Goal: Task Accomplishment & Management: Manage account settings

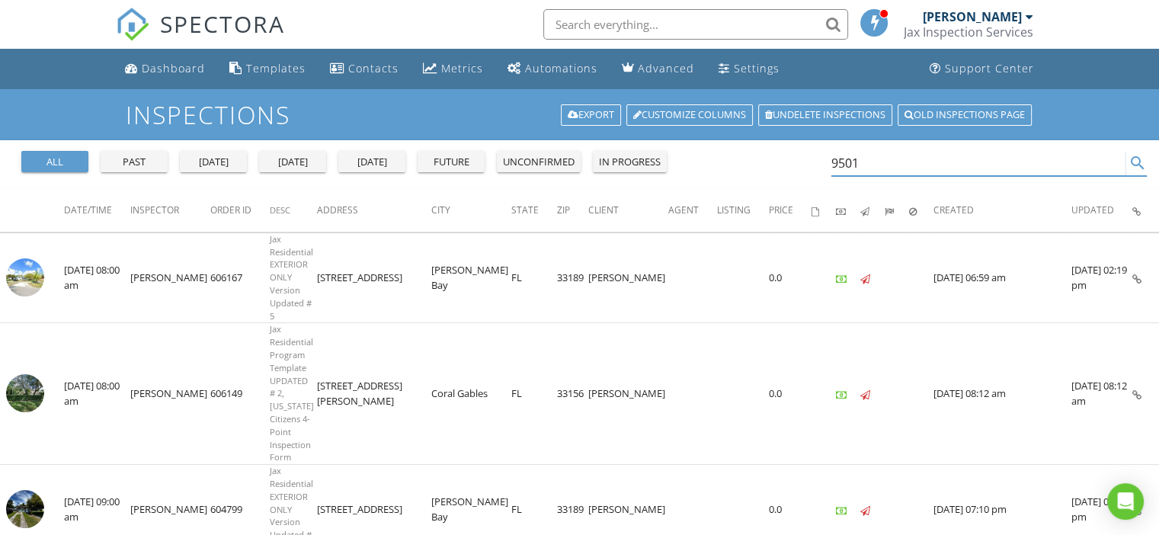
drag, startPoint x: 863, startPoint y: 162, endPoint x: 809, endPoint y: 168, distance: 54.4
click at [814, 168] on div "all past [DATE] [DATE] [DATE] future unconfirmed in progress 9501 search" at bounding box center [579, 164] width 1159 height 49
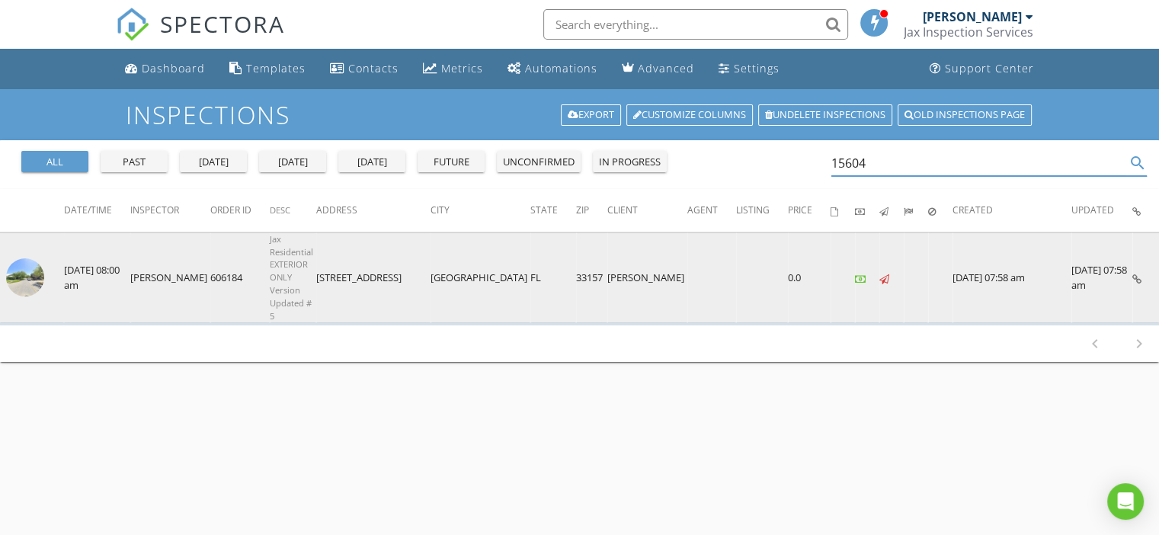
click at [20, 261] on img at bounding box center [25, 277] width 38 height 38
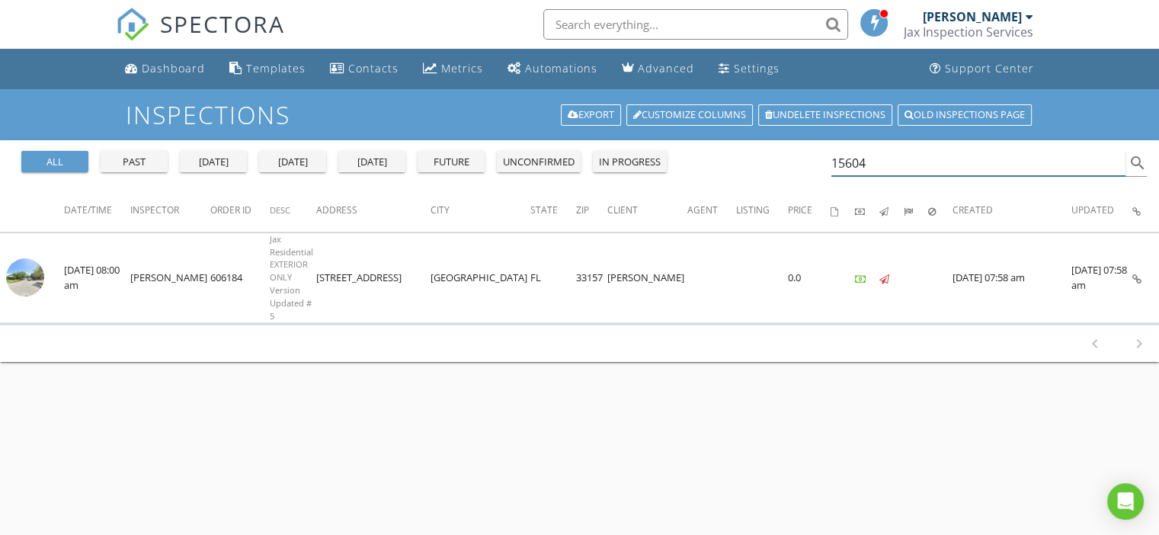
drag, startPoint x: 886, startPoint y: 159, endPoint x: 806, endPoint y: 156, distance: 80.8
click at [806, 157] on div "all past yesterday today tomorrow future unconfirmed in progress 15604 search" at bounding box center [579, 164] width 1159 height 49
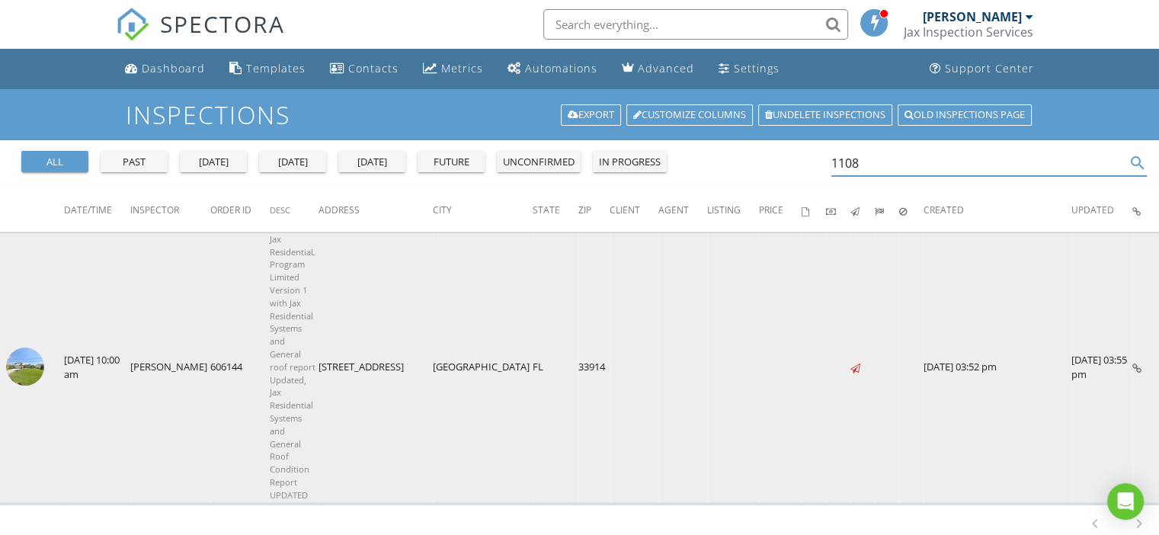
click at [30, 348] on img at bounding box center [25, 367] width 38 height 38
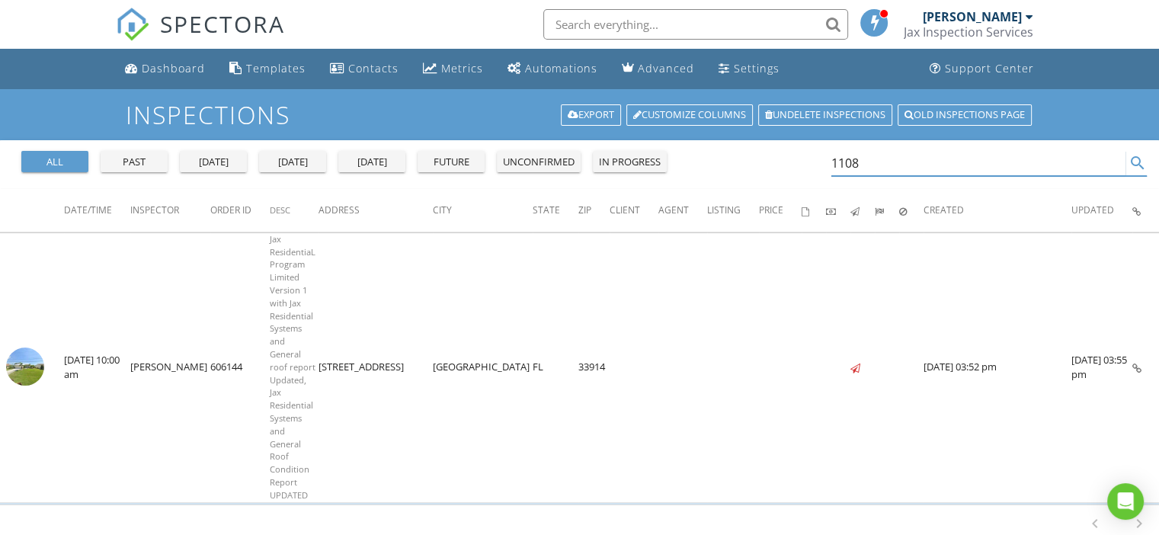
drag, startPoint x: 902, startPoint y: 152, endPoint x: 811, endPoint y: 159, distance: 91.0
click at [811, 159] on div "all past yesterday today tomorrow future unconfirmed in progress 1108 search" at bounding box center [579, 164] width 1159 height 49
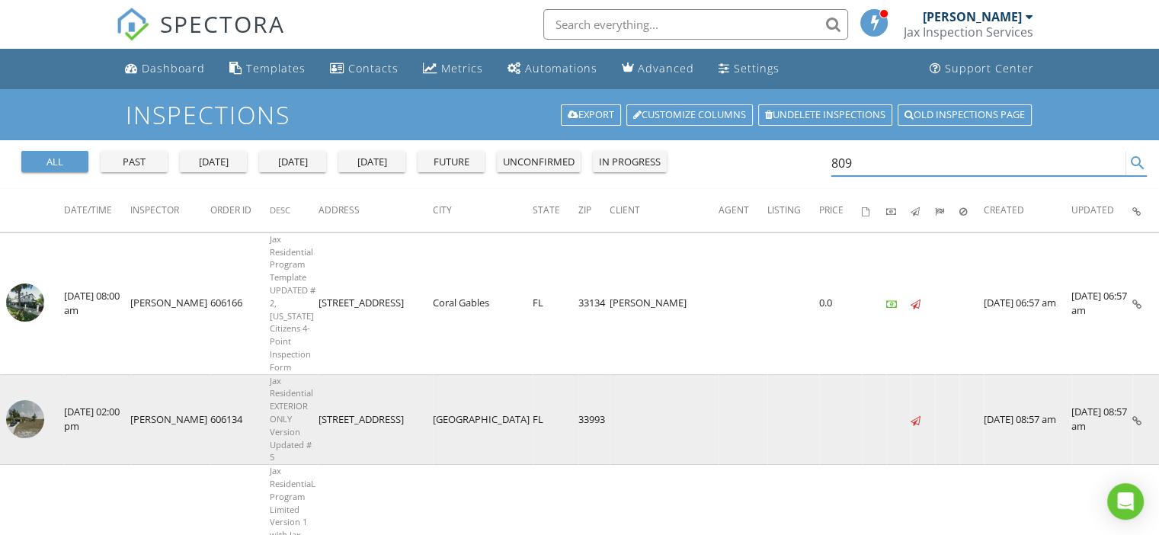
type input "809"
click at [30, 400] on img at bounding box center [25, 419] width 38 height 38
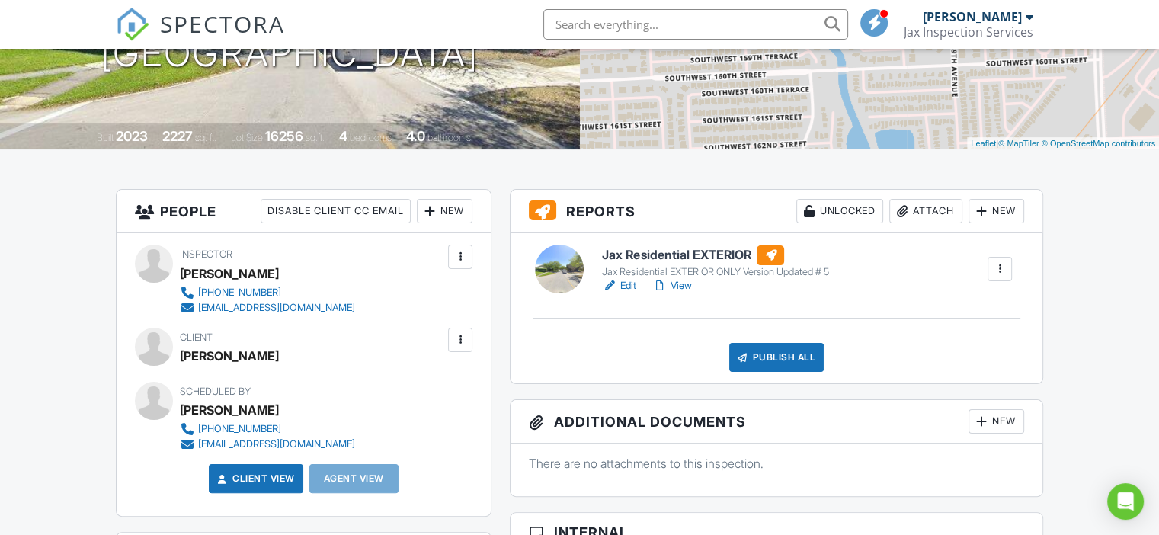
scroll to position [253, 0]
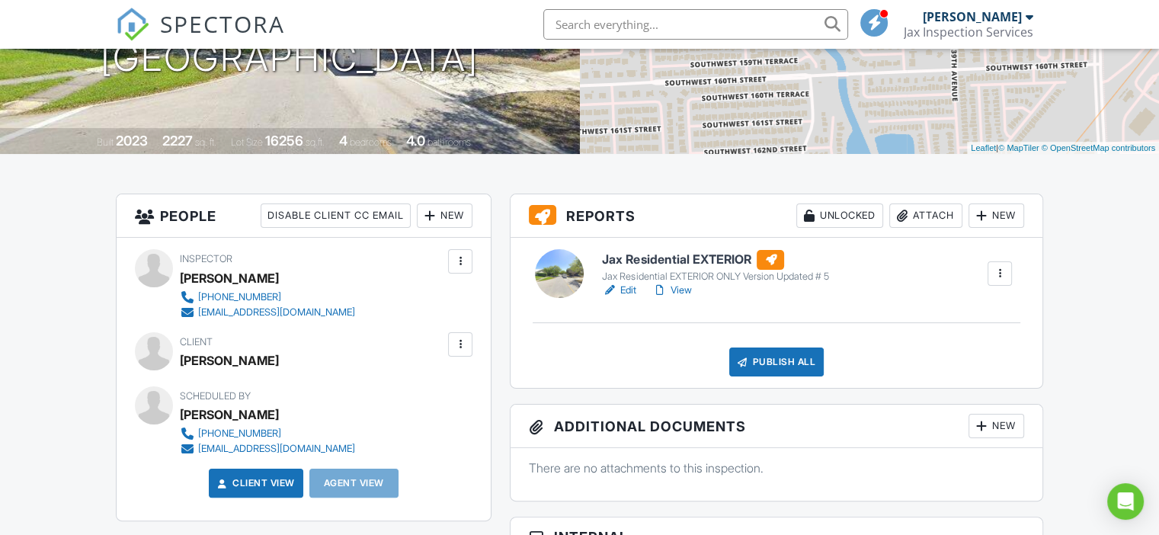
click at [629, 289] on link "Edit" at bounding box center [619, 290] width 34 height 15
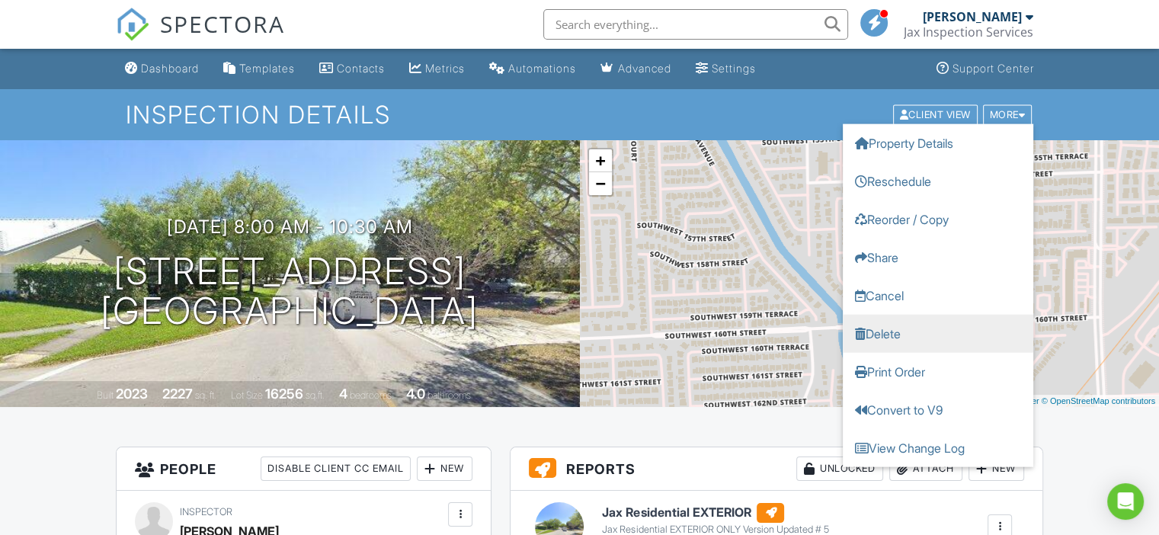
click at [911, 338] on link "Delete" at bounding box center [938, 333] width 191 height 38
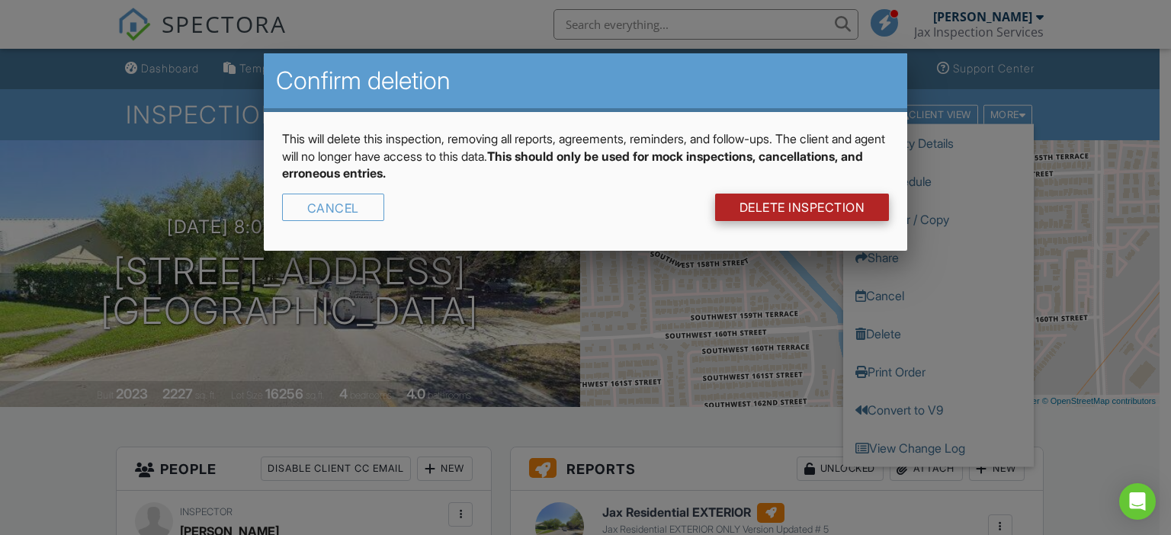
click at [809, 207] on link "DELETE Inspection" at bounding box center [802, 207] width 175 height 27
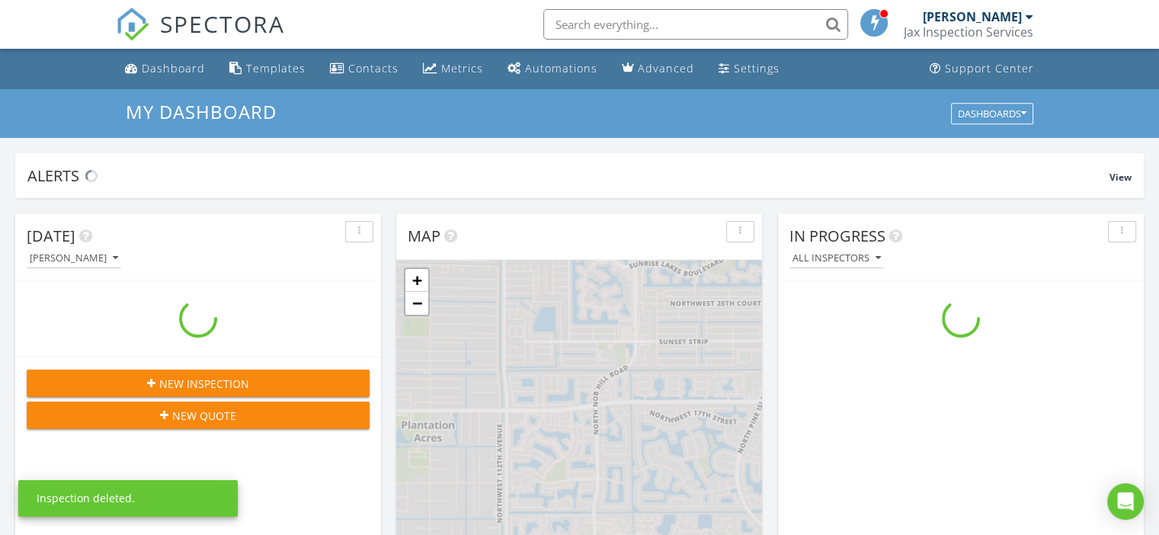
scroll to position [1411, 1183]
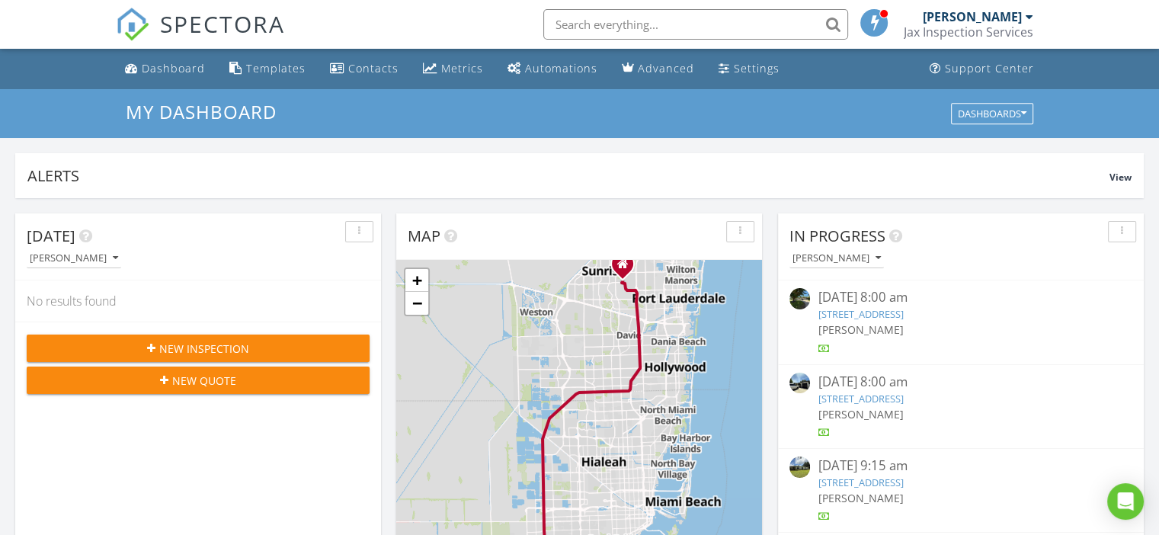
click at [990, 16] on div "[PERSON_NAME]" at bounding box center [972, 16] width 99 height 15
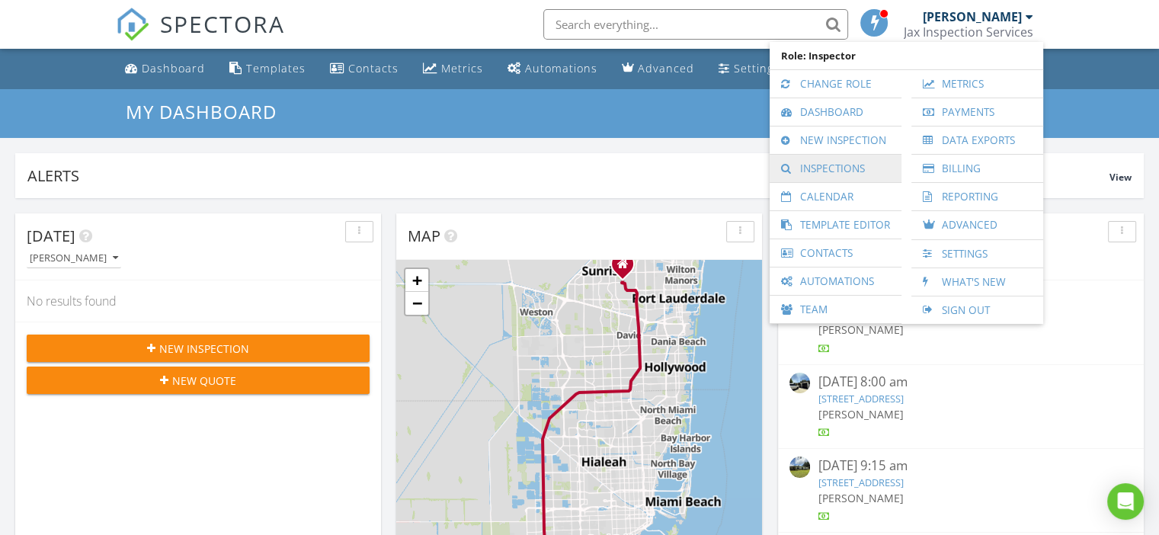
click at [834, 170] on link "Inspections" at bounding box center [835, 168] width 117 height 27
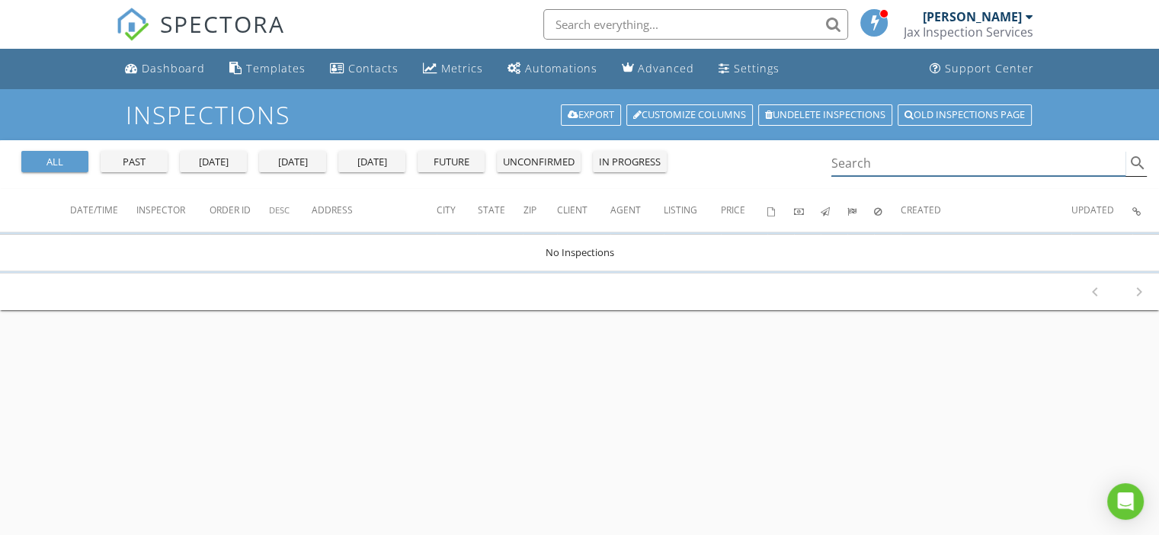
click at [854, 168] on input "Search" at bounding box center [978, 163] width 295 height 25
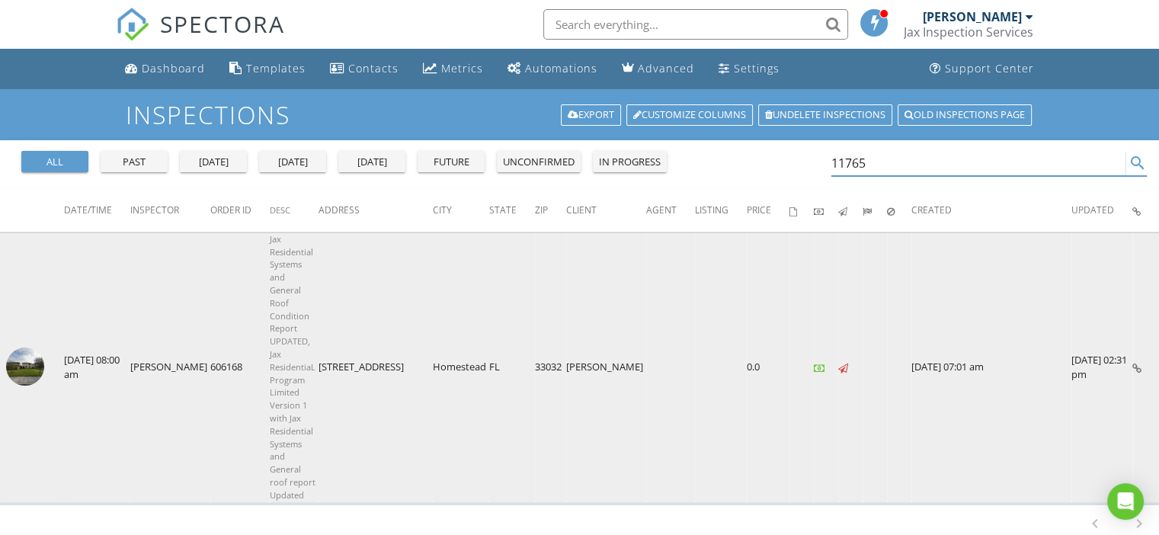
type input "11765"
click at [44, 303] on td at bounding box center [32, 367] width 64 height 270
click at [31, 348] on img at bounding box center [25, 367] width 38 height 38
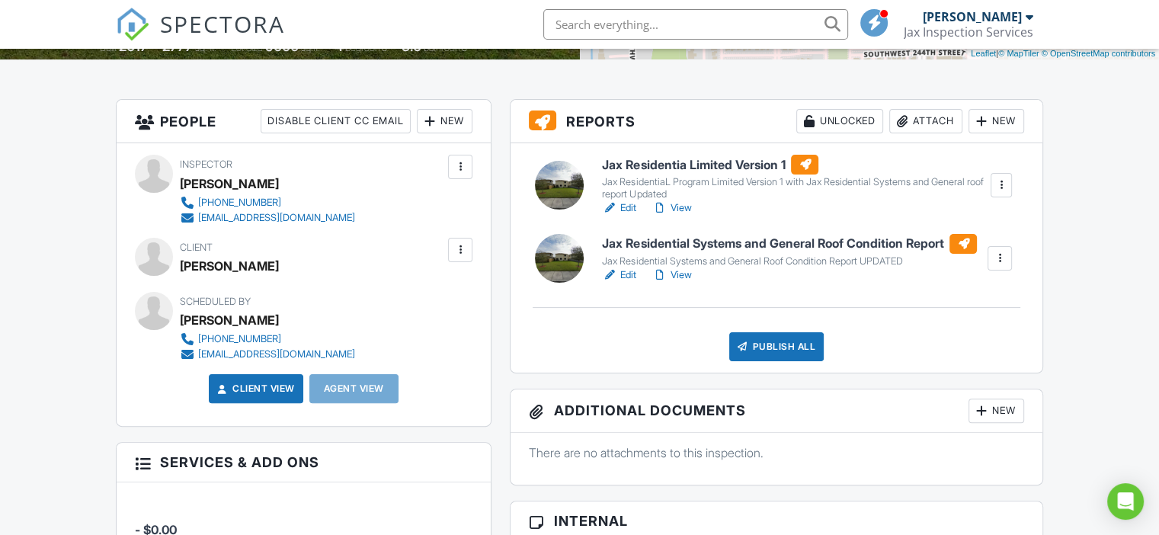
click at [684, 207] on link "View" at bounding box center [672, 207] width 40 height 15
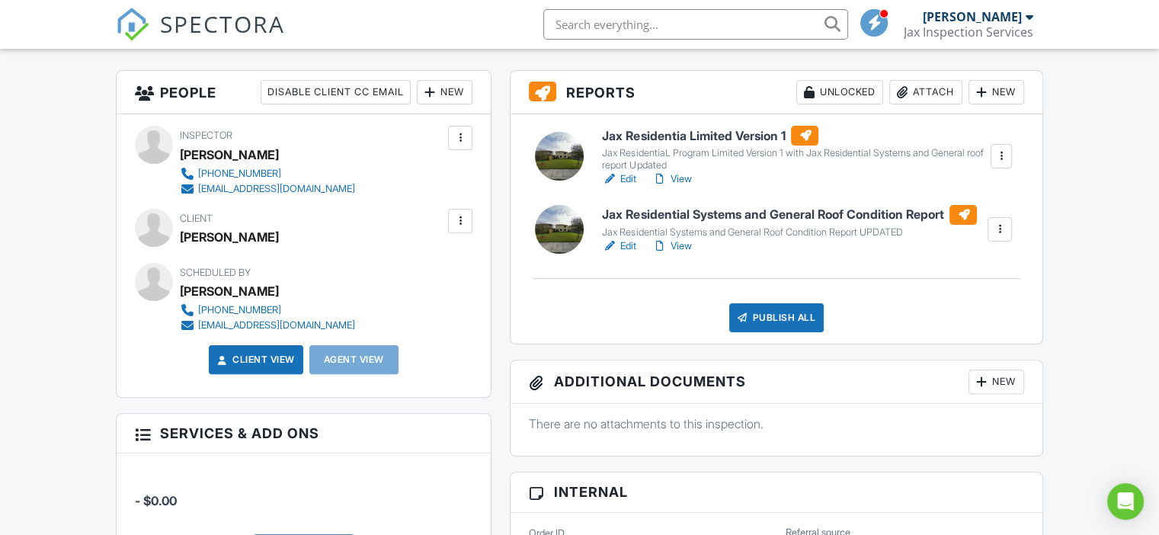
click at [677, 252] on link "View" at bounding box center [672, 246] width 40 height 15
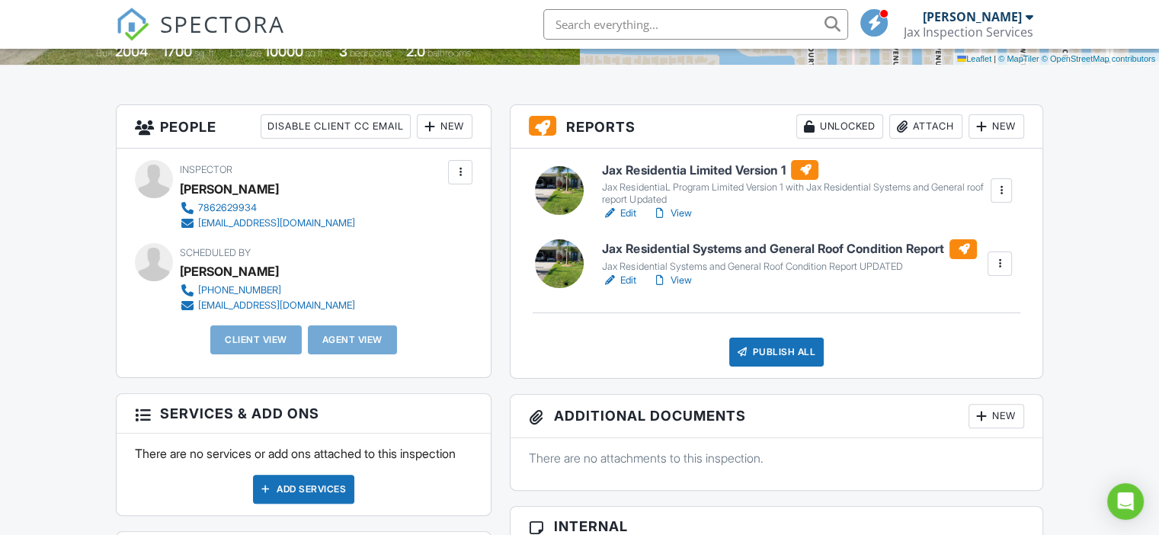
click at [684, 209] on link "View" at bounding box center [672, 213] width 40 height 15
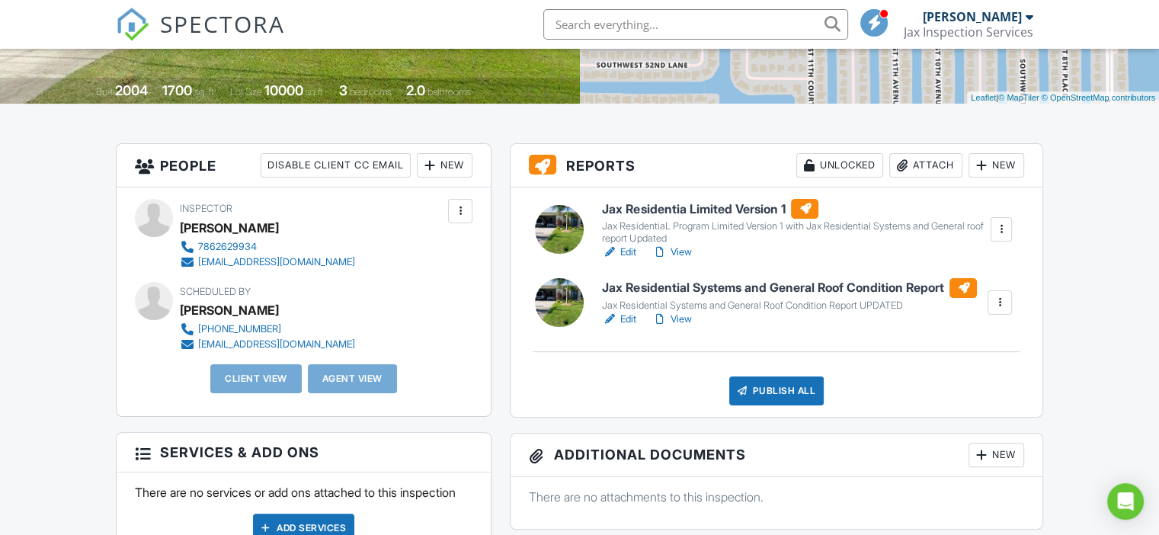
click at [631, 324] on link "Edit" at bounding box center [619, 319] width 34 height 15
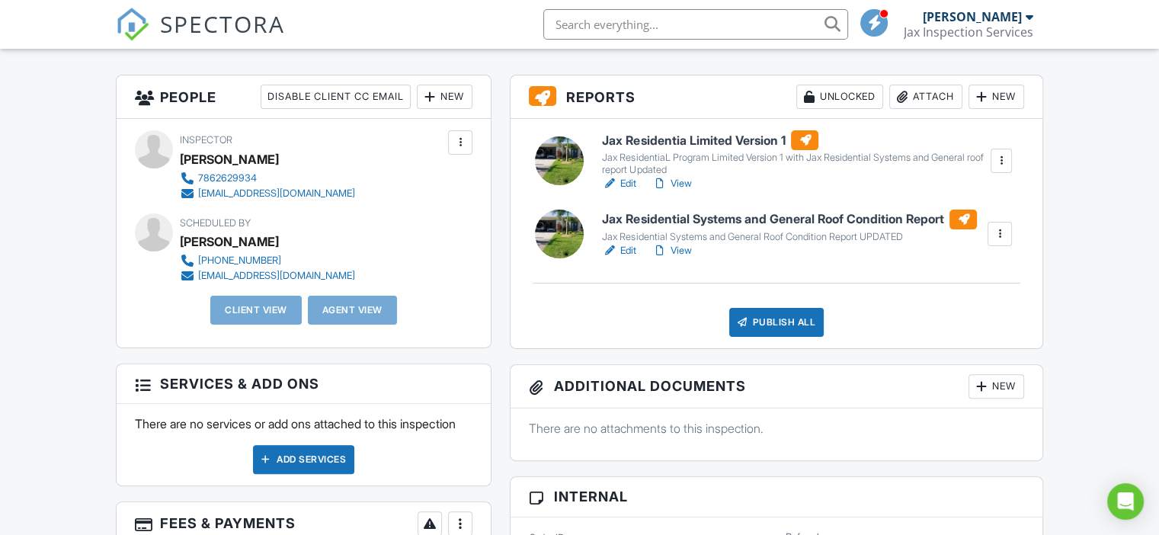
click at [682, 255] on link "View" at bounding box center [672, 250] width 40 height 15
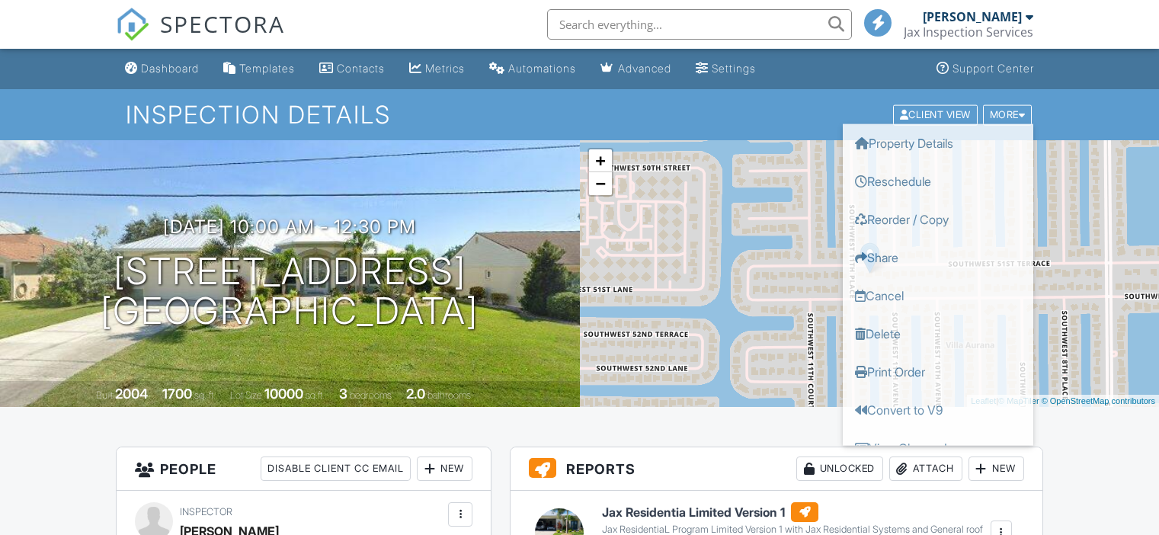
click at [903, 333] on link "Delete" at bounding box center [938, 333] width 191 height 38
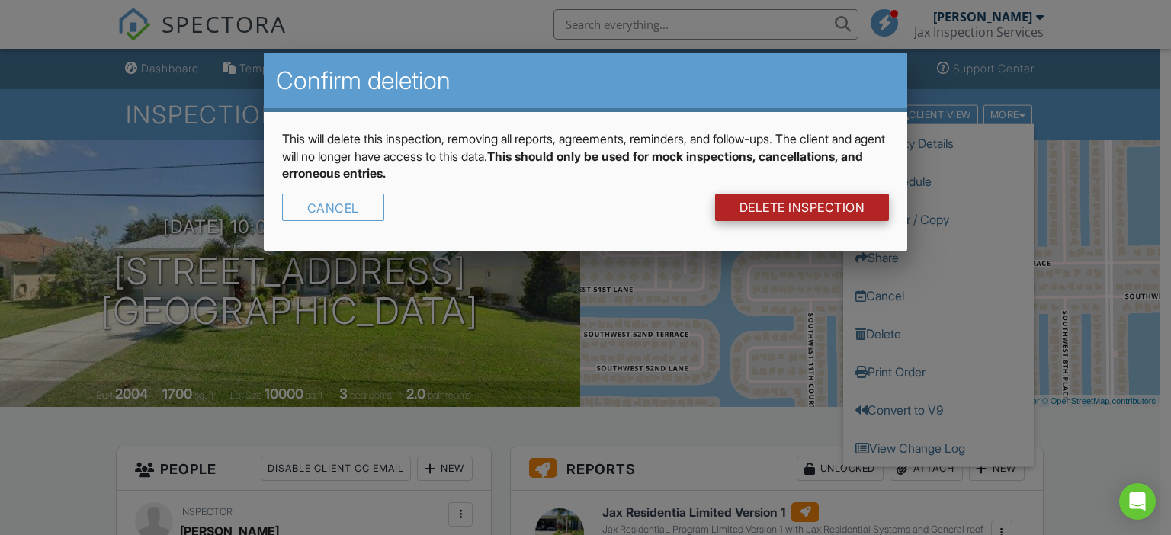
click at [799, 207] on link "DELETE Inspection" at bounding box center [802, 207] width 175 height 27
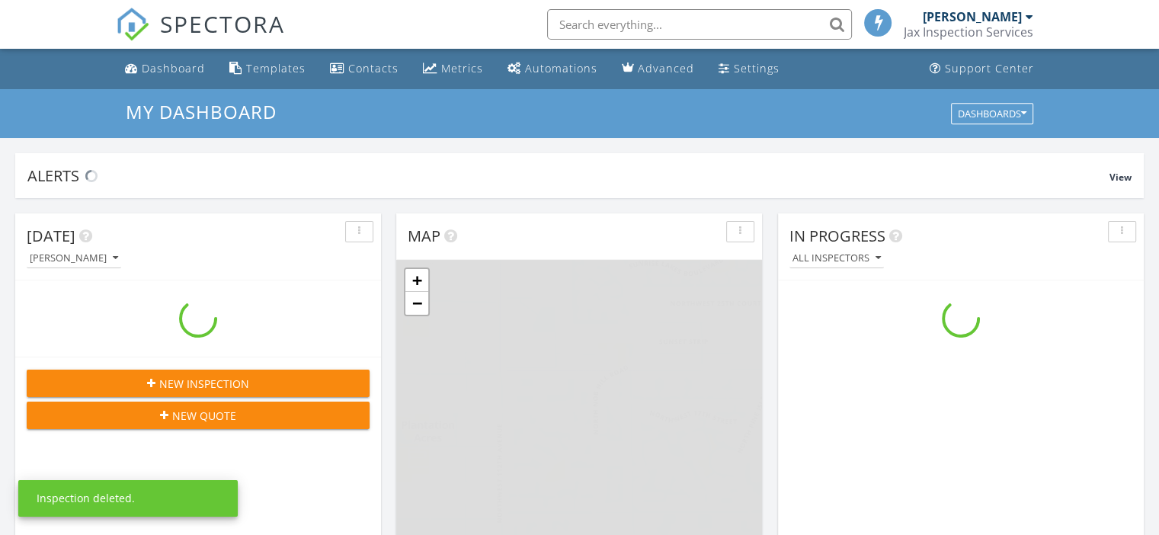
scroll to position [1411, 1183]
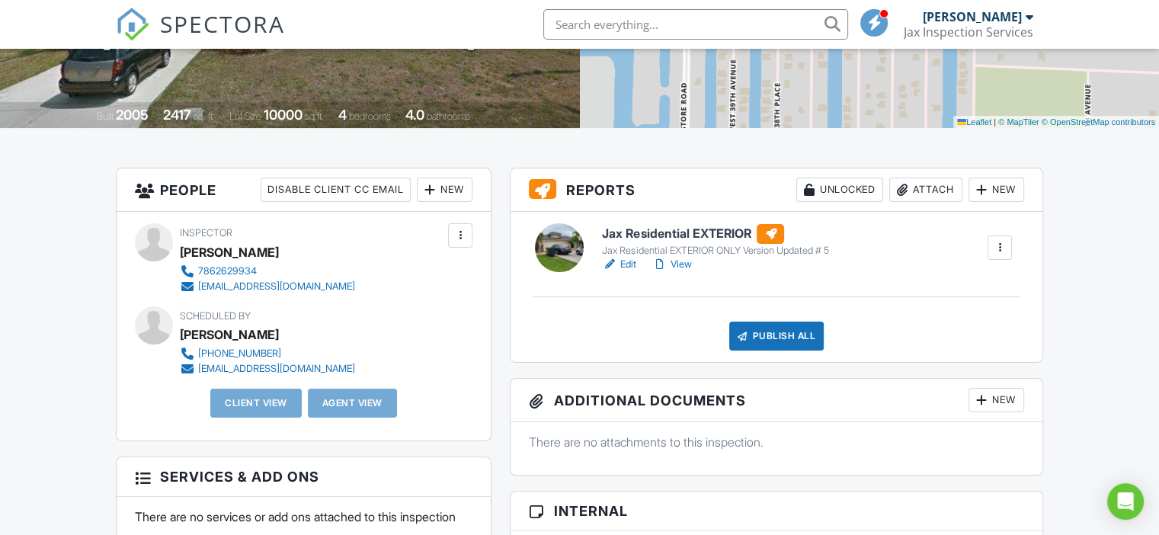
scroll to position [274, 0]
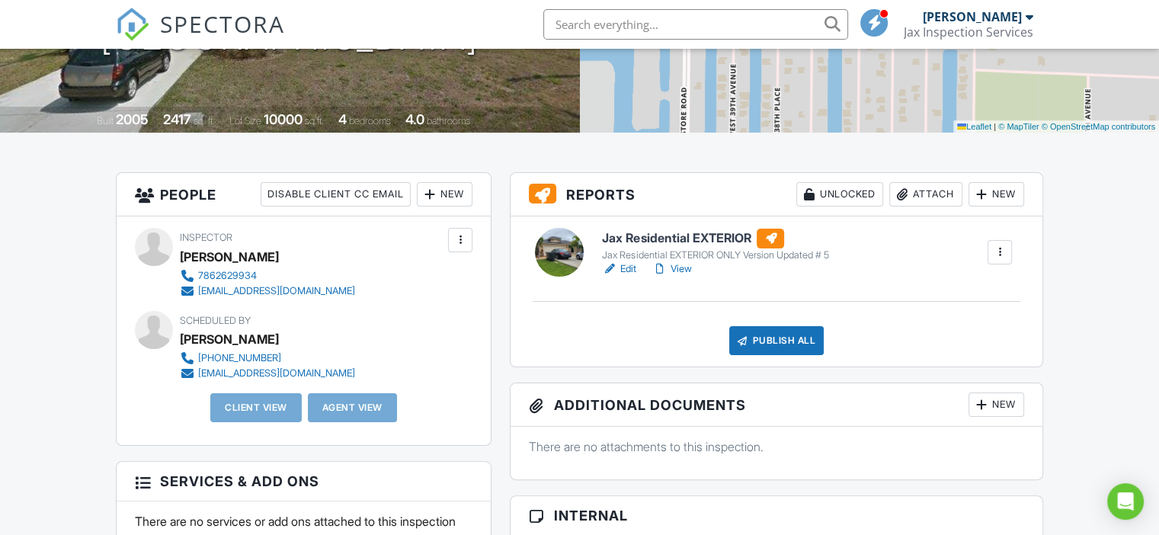
click at [629, 269] on link "Edit" at bounding box center [619, 268] width 34 height 15
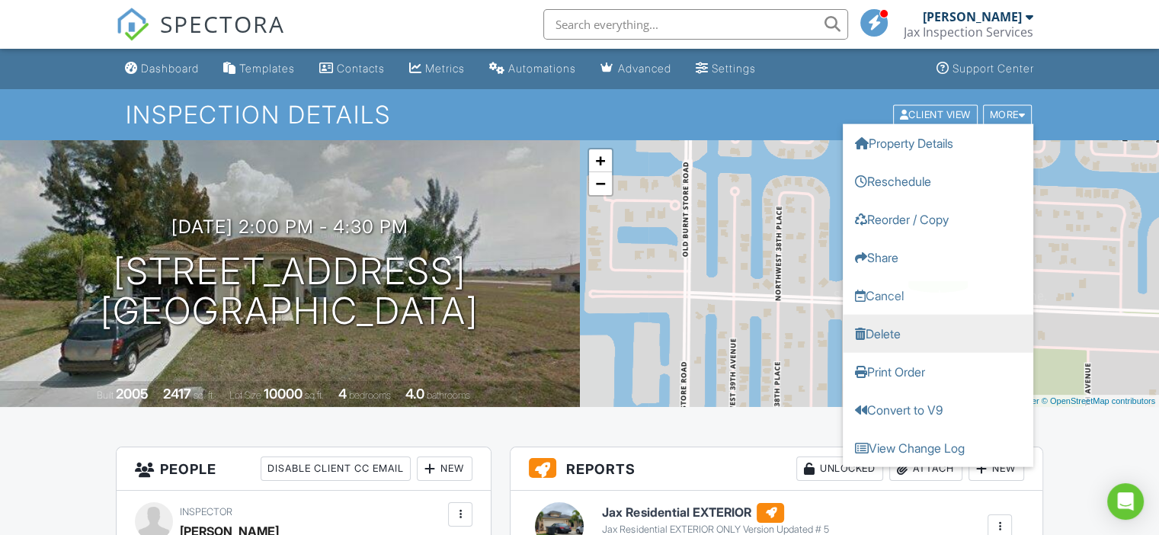
click at [908, 333] on link "Delete" at bounding box center [938, 333] width 191 height 38
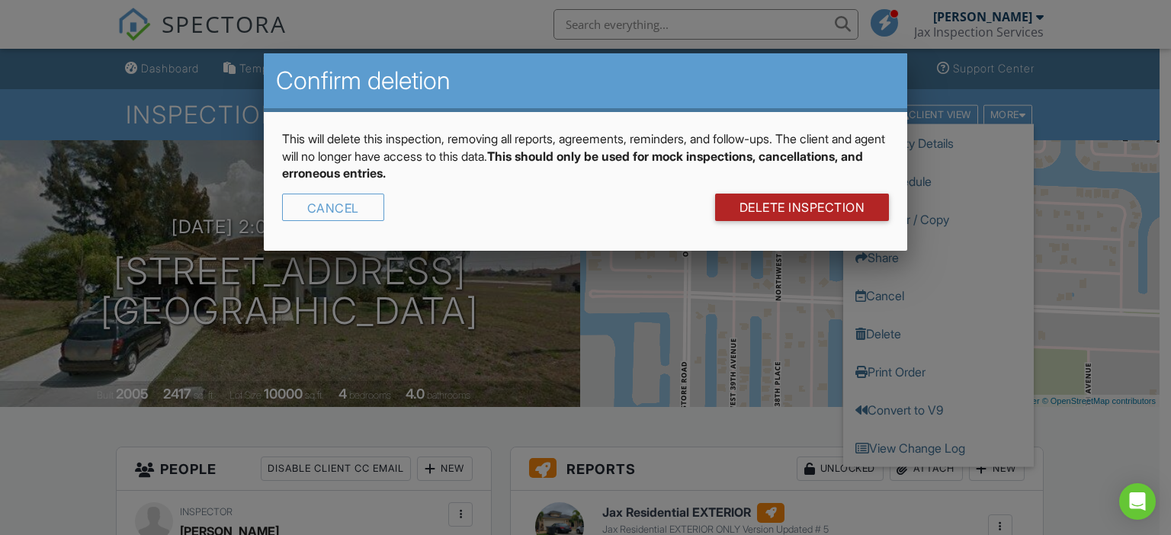
drag, startPoint x: 828, startPoint y: 209, endPoint x: 827, endPoint y: 219, distance: 9.9
click at [828, 209] on link "DELETE Inspection" at bounding box center [802, 207] width 175 height 27
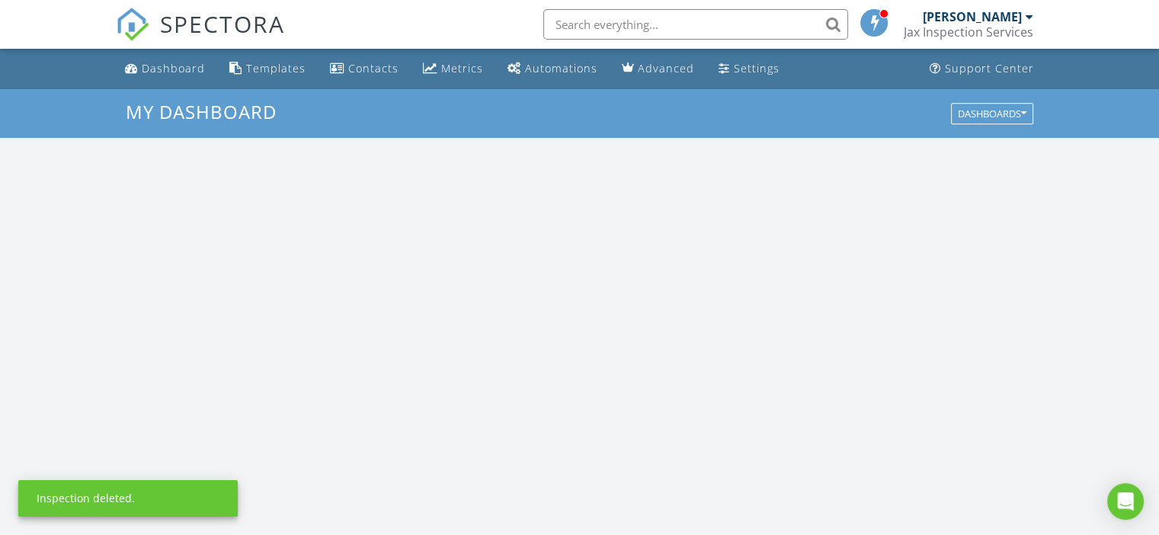
scroll to position [1411, 1183]
